Goal: Task Accomplishment & Management: Use online tool/utility

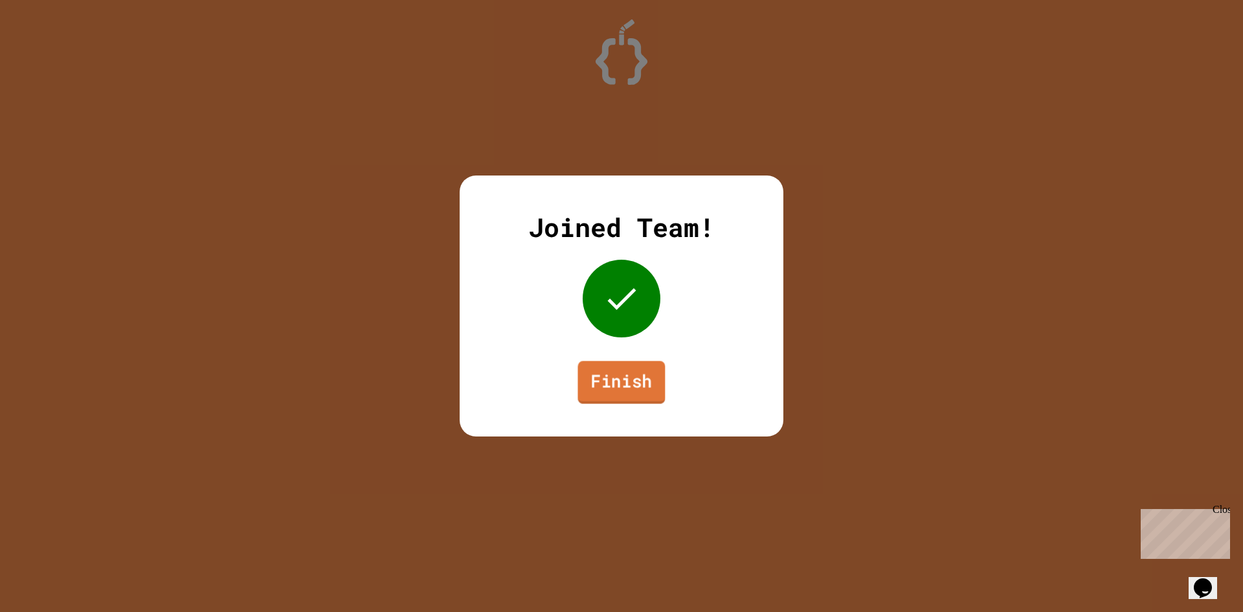
click at [625, 394] on link "Finish" at bounding box center [620, 382] width 87 height 43
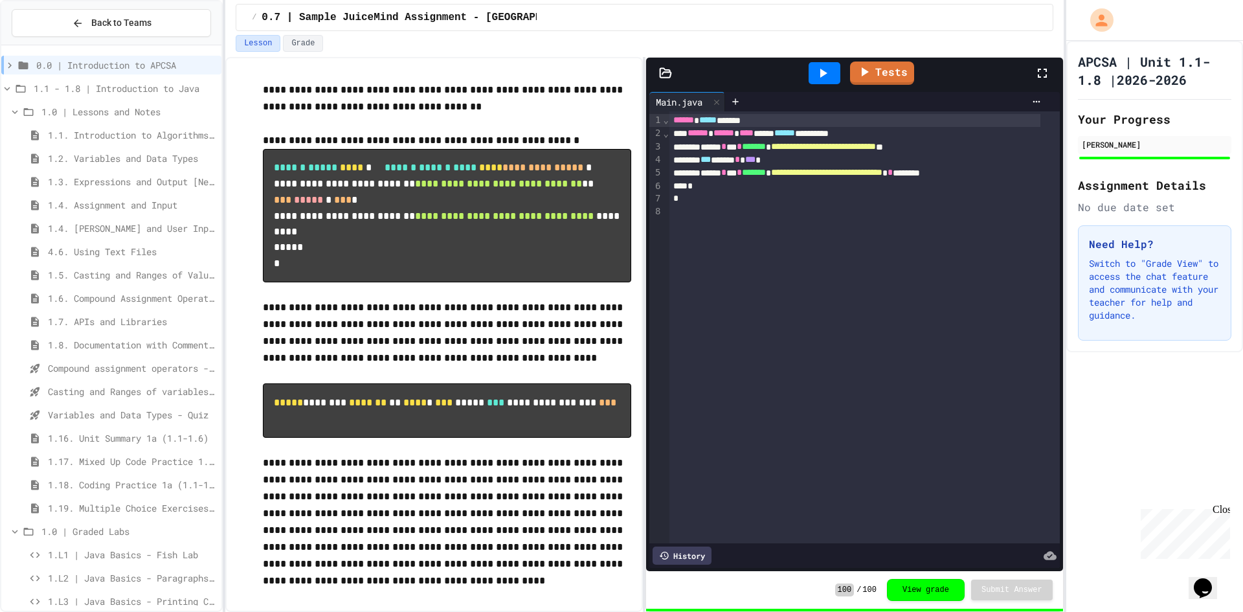
click at [85, 208] on span "1.4. Assignment and Input" at bounding box center [132, 205] width 168 height 14
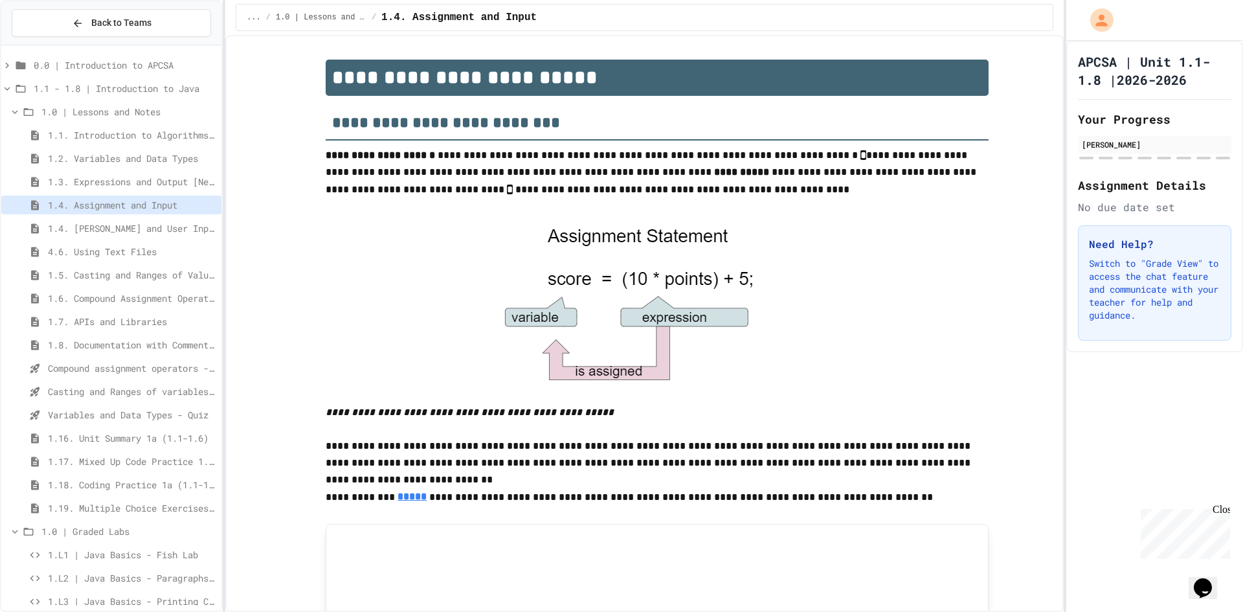
click at [118, 275] on span "1.5. Casting and Ranges of Values" at bounding box center [132, 275] width 168 height 14
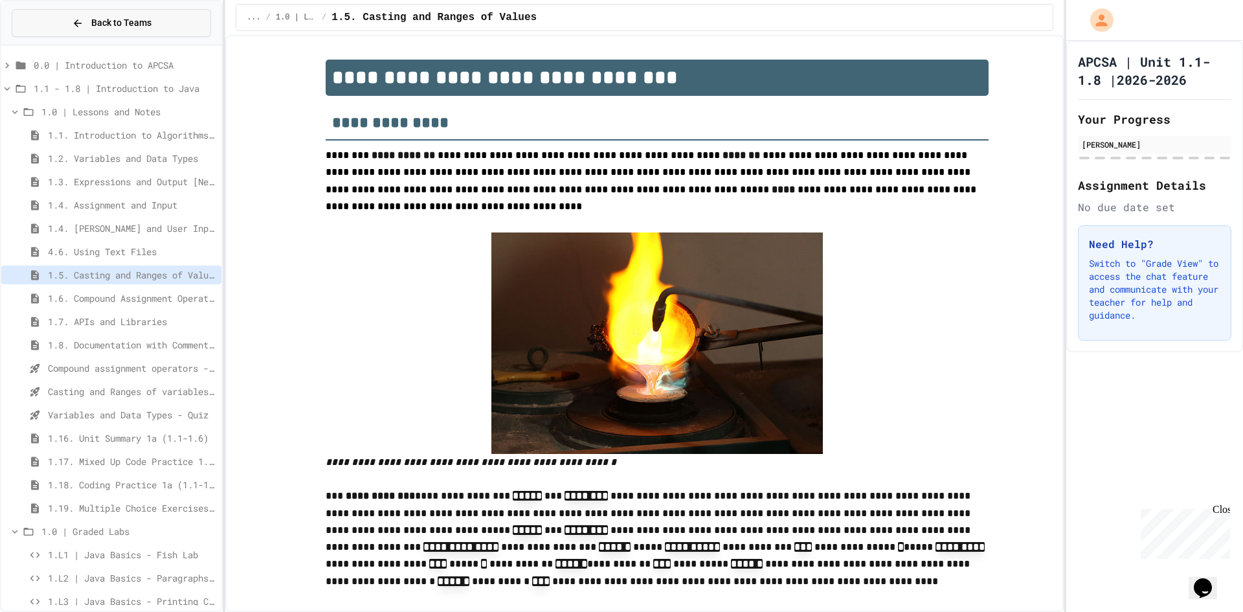
click at [65, 23] on button "Back to Teams" at bounding box center [111, 23] width 199 height 28
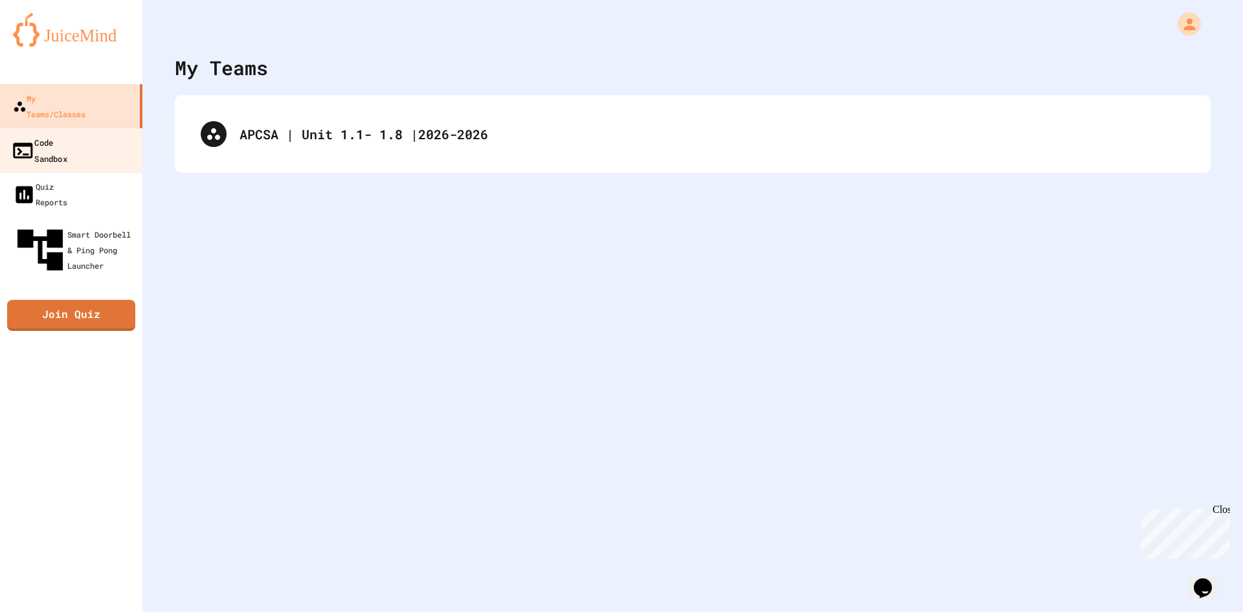
click at [91, 140] on link "Code Sandbox" at bounding box center [71, 150] width 147 height 45
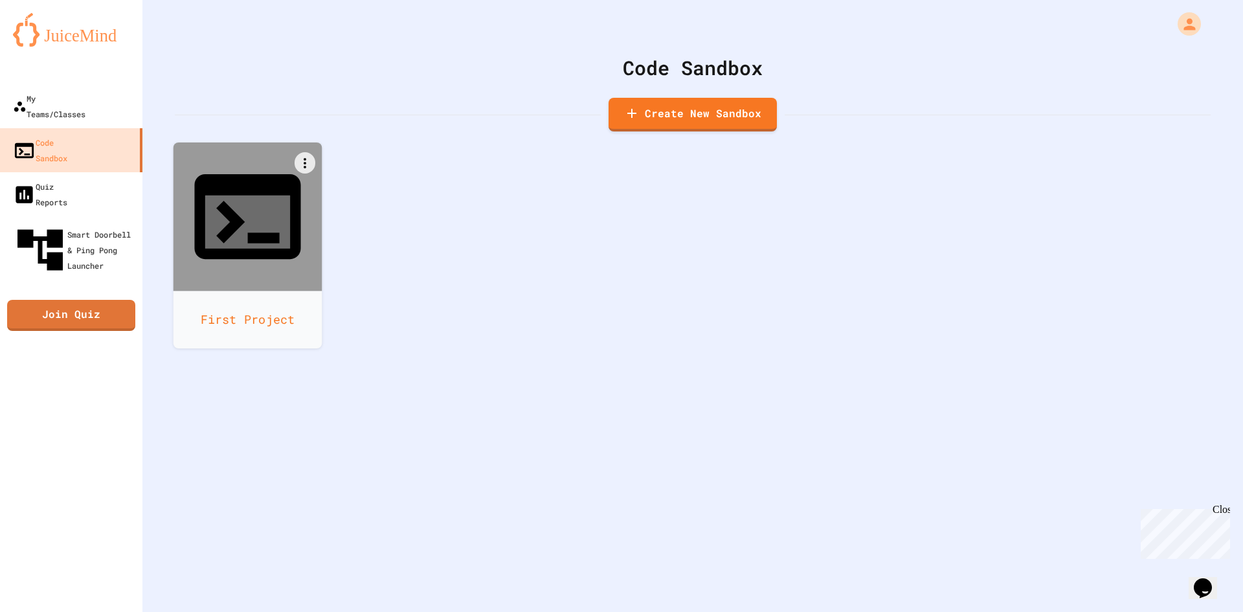
click at [264, 216] on div at bounding box center [248, 216] width 149 height 149
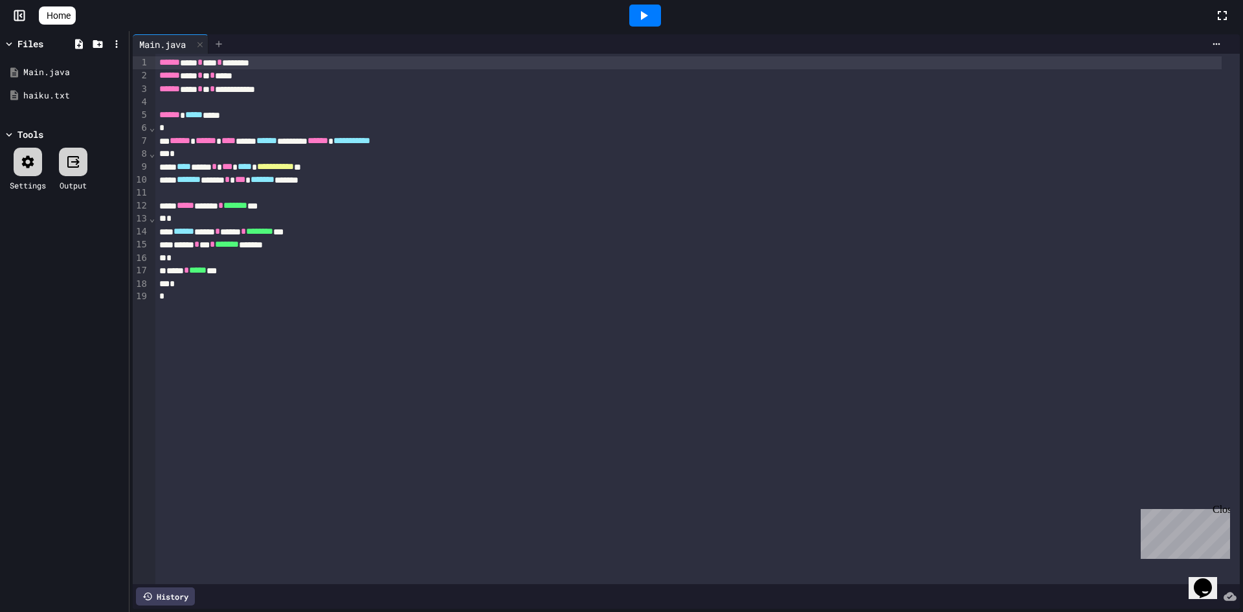
click at [229, 43] on div at bounding box center [218, 43] width 21 height 19
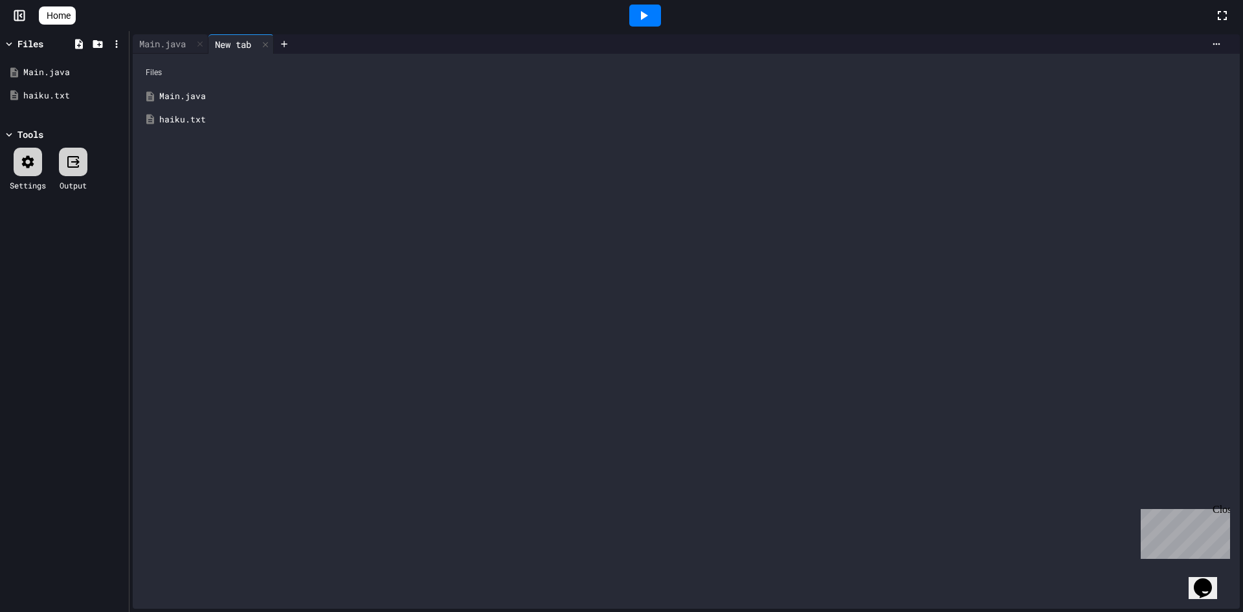
click at [188, 93] on div "Main.java" at bounding box center [695, 96] width 1073 height 13
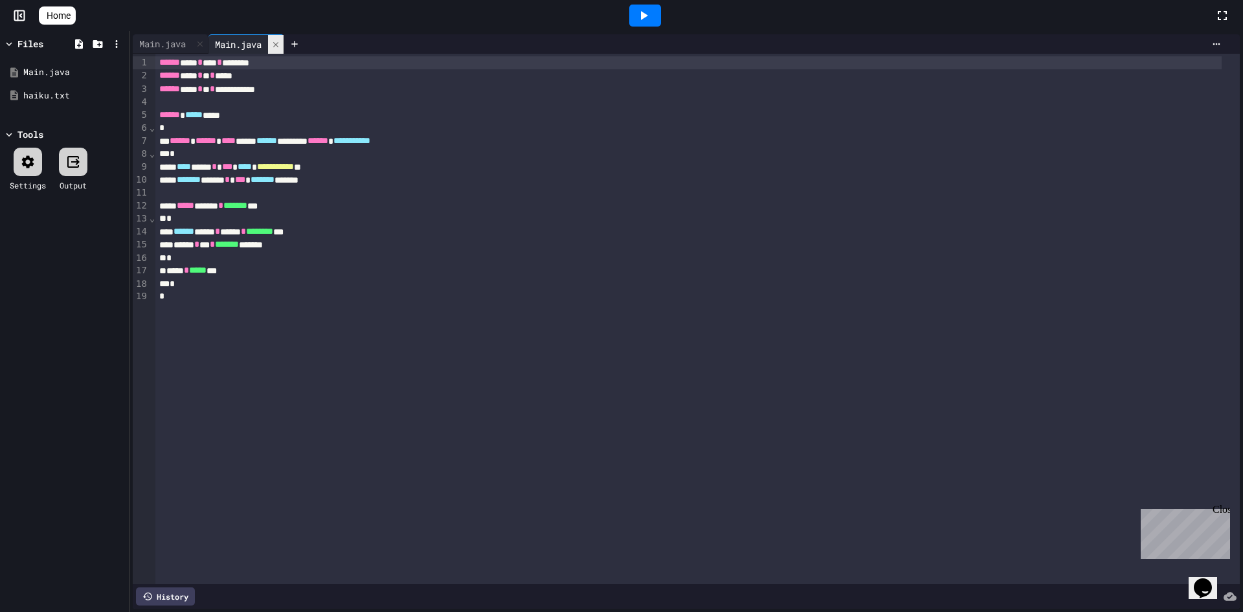
click at [284, 43] on div at bounding box center [276, 44] width 16 height 19
click at [224, 45] on icon at bounding box center [219, 44] width 10 height 10
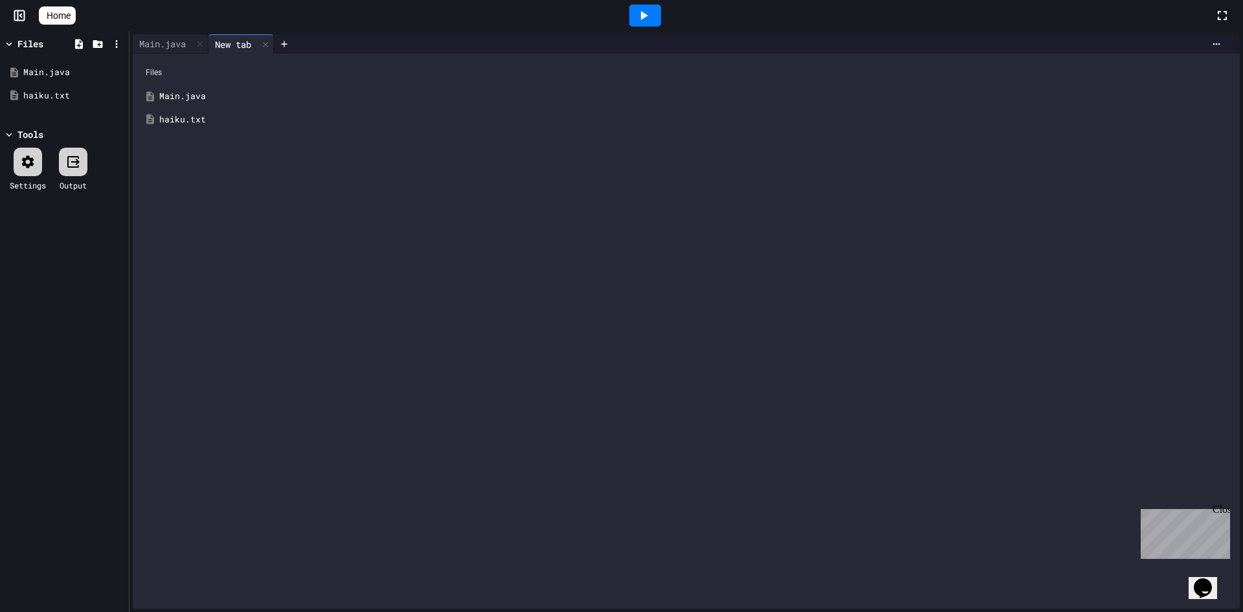
click at [171, 126] on div "haiku.txt" at bounding box center [686, 119] width 1094 height 23
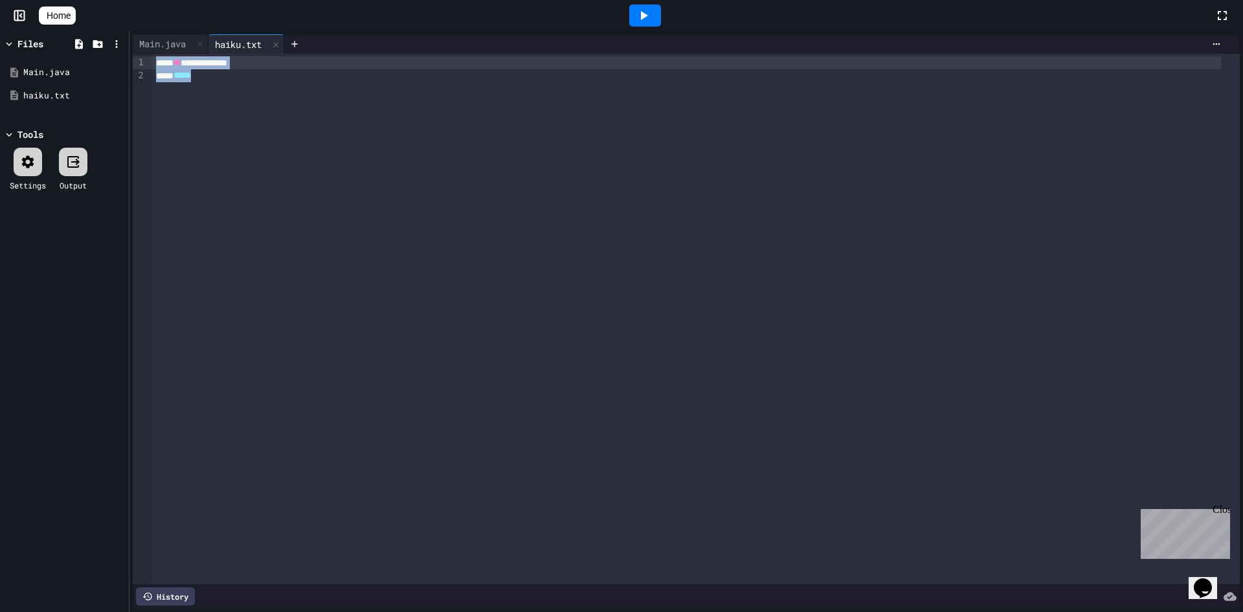
drag, startPoint x: 153, startPoint y: 63, endPoint x: 218, endPoint y: 107, distance: 78.3
click at [218, 107] on div "**********" at bounding box center [696, 319] width 1088 height 530
